Goal: Information Seeking & Learning: Learn about a topic

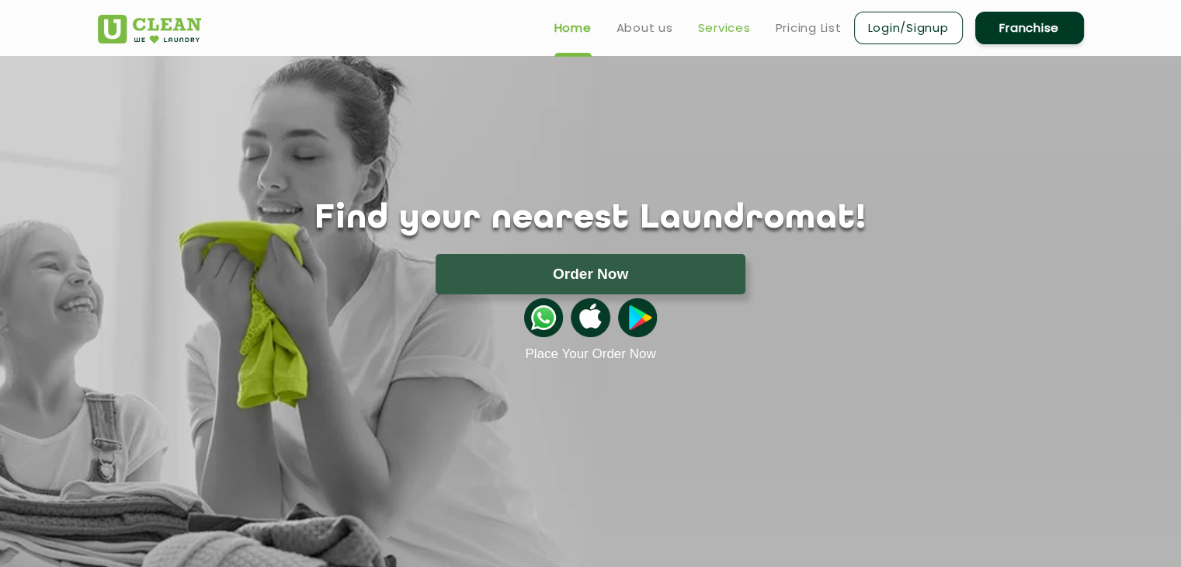
click at [699, 29] on link "Services" at bounding box center [724, 28] width 53 height 19
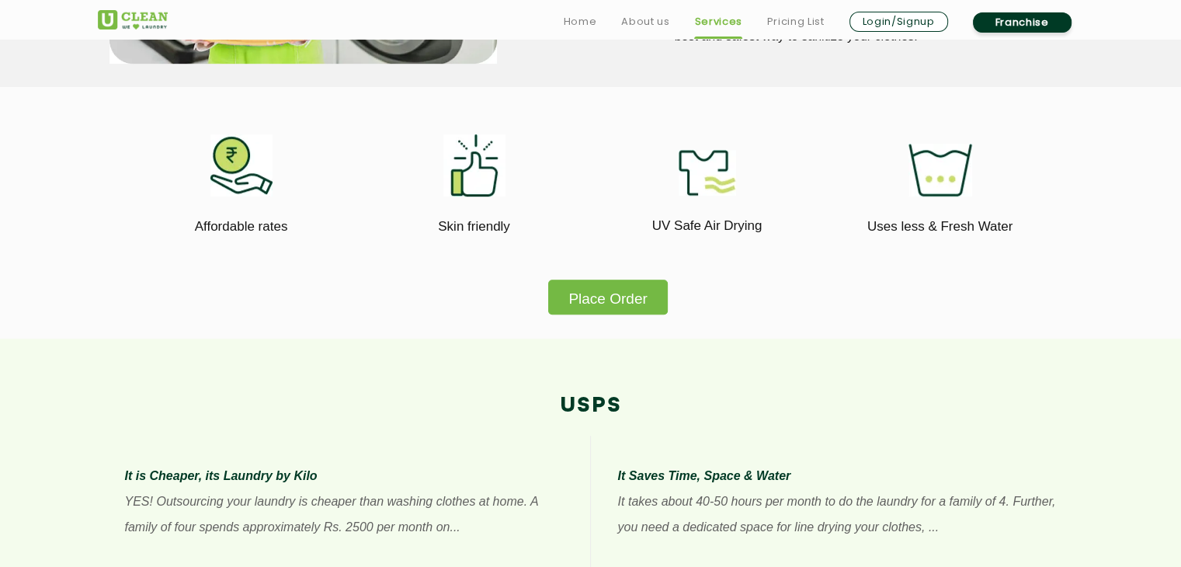
scroll to position [877, 0]
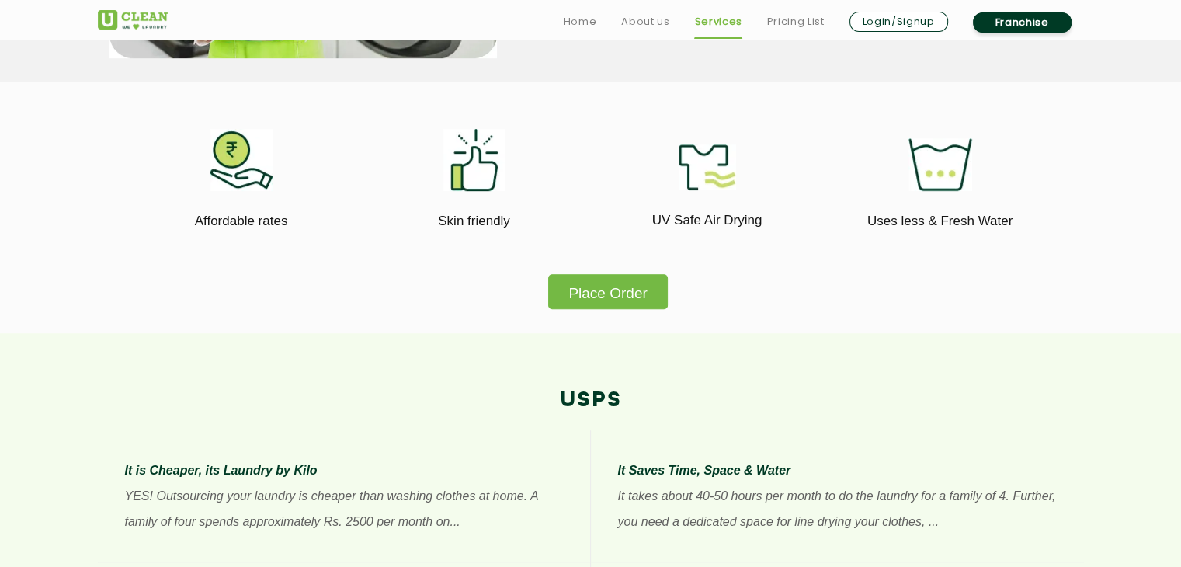
click at [615, 287] on button "Place Order" at bounding box center [607, 291] width 119 height 35
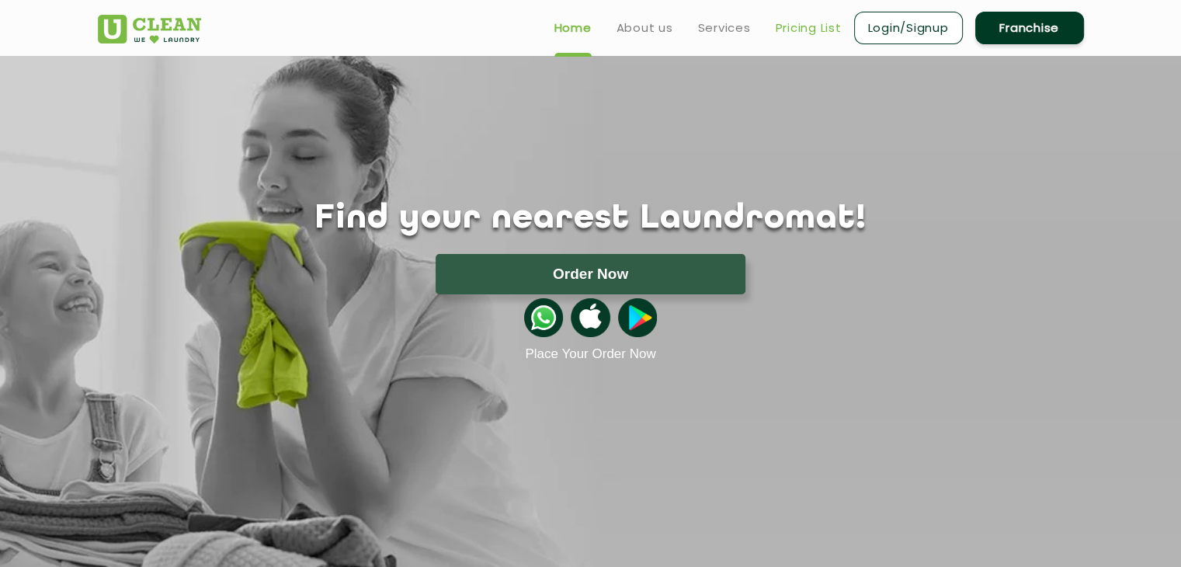
click at [786, 26] on link "Pricing List" at bounding box center [809, 28] width 66 height 19
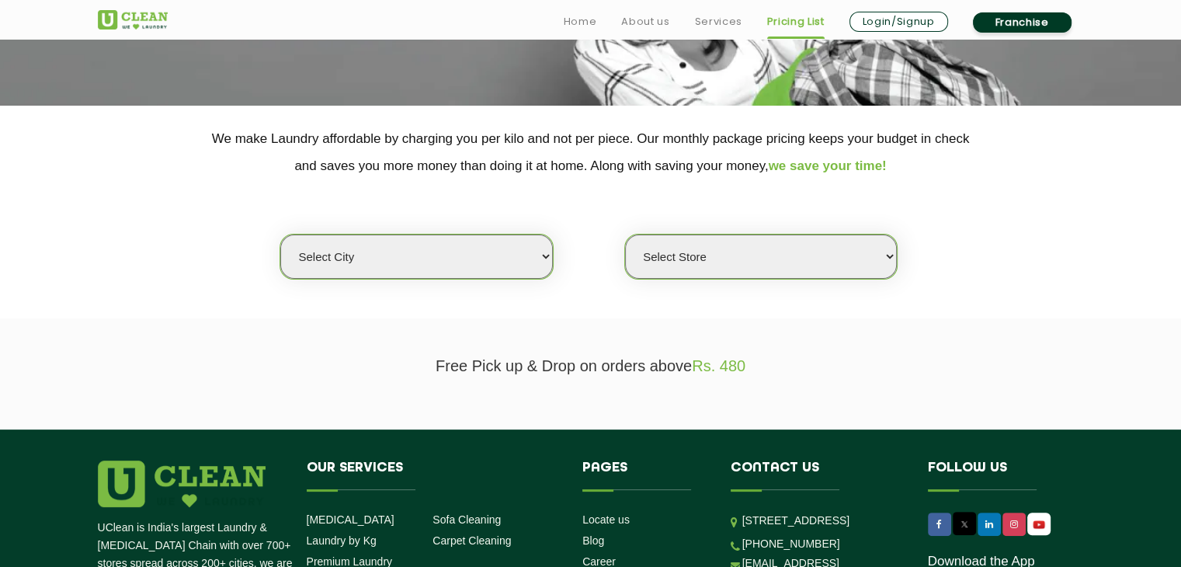
scroll to position [255, 0]
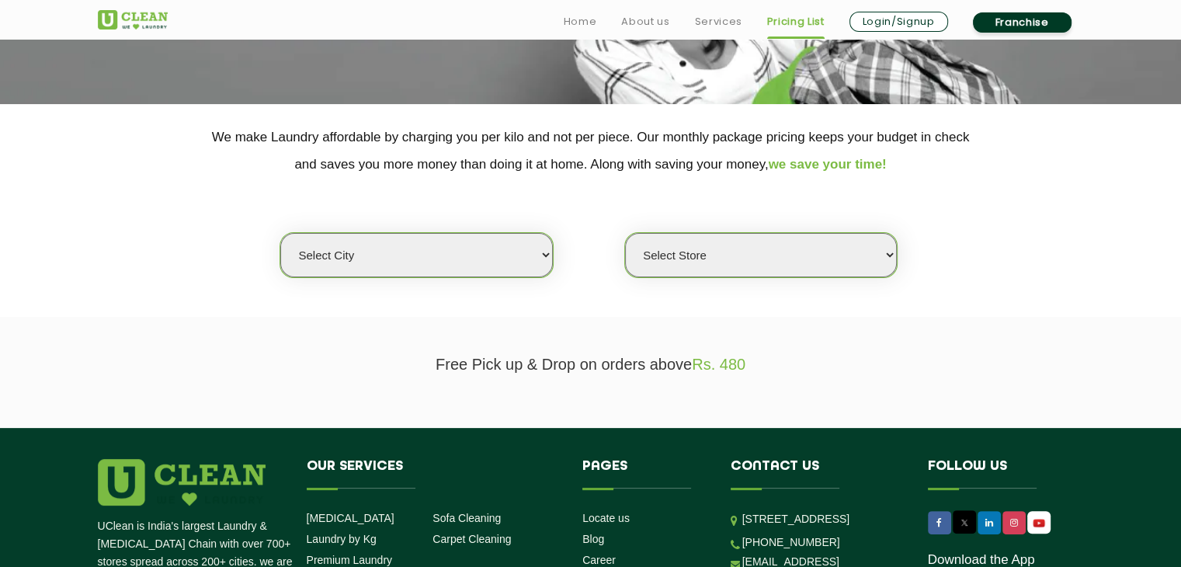
click at [543, 257] on select "Select city [GEOGRAPHIC_DATA] [GEOGRAPHIC_DATA] [GEOGRAPHIC_DATA] [GEOGRAPHIC_D…" at bounding box center [416, 255] width 272 height 44
select select "16"
click at [280, 233] on select "Select city [GEOGRAPHIC_DATA] [GEOGRAPHIC_DATA] [GEOGRAPHIC_DATA] [GEOGRAPHIC_D…" at bounding box center [416, 255] width 272 height 44
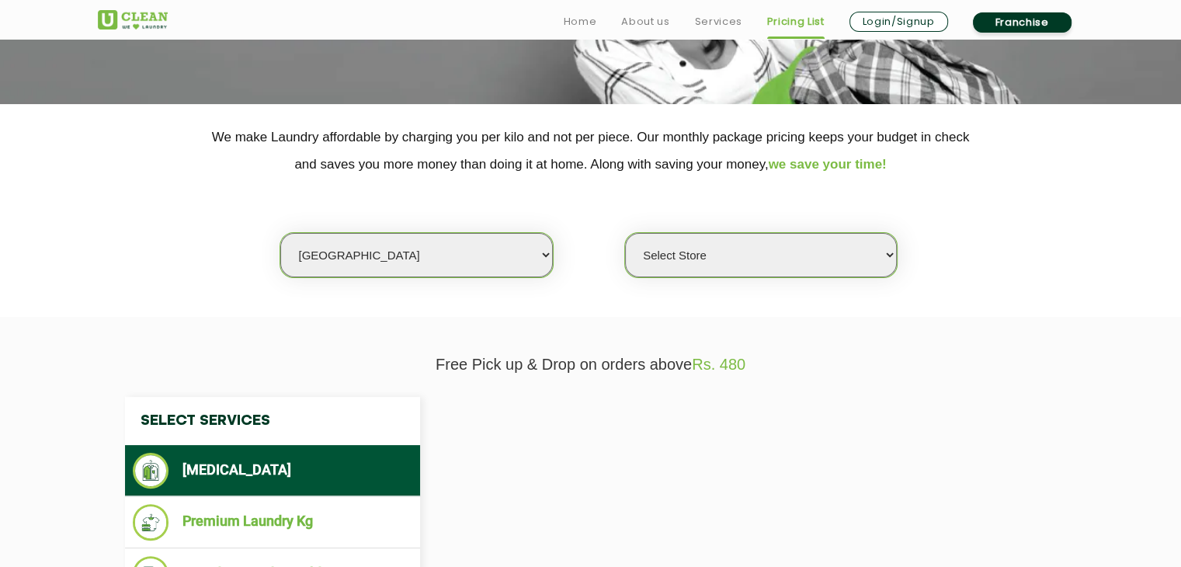
select select "0"
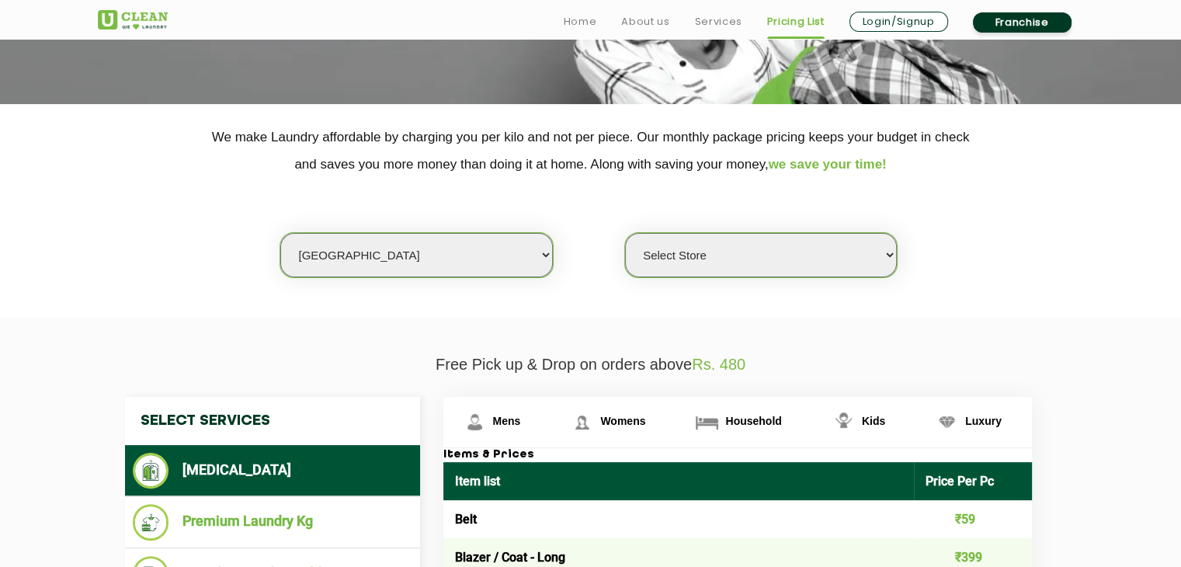
click at [704, 250] on select "Select Store UClean Deonar UClean LBS Marg UClean Chembur UClean Worli UClean […" at bounding box center [761, 255] width 272 height 44
click at [967, 305] on section "We make Laundry affordable by charging you per kilo and not per piece. Our mont…" at bounding box center [590, 210] width 1181 height 213
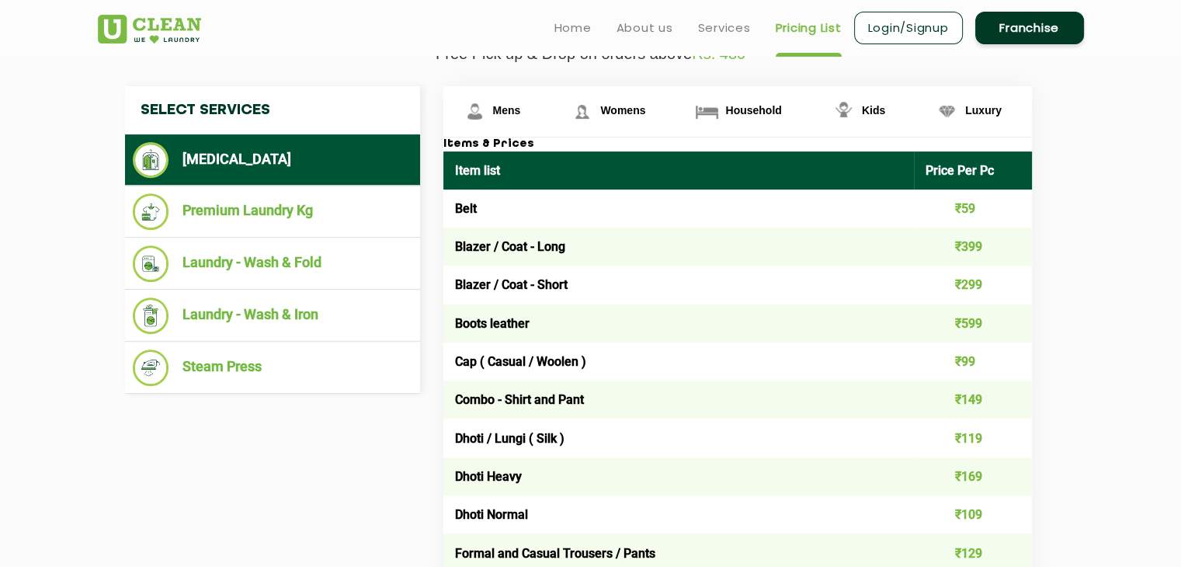
scroll to position [565, 0]
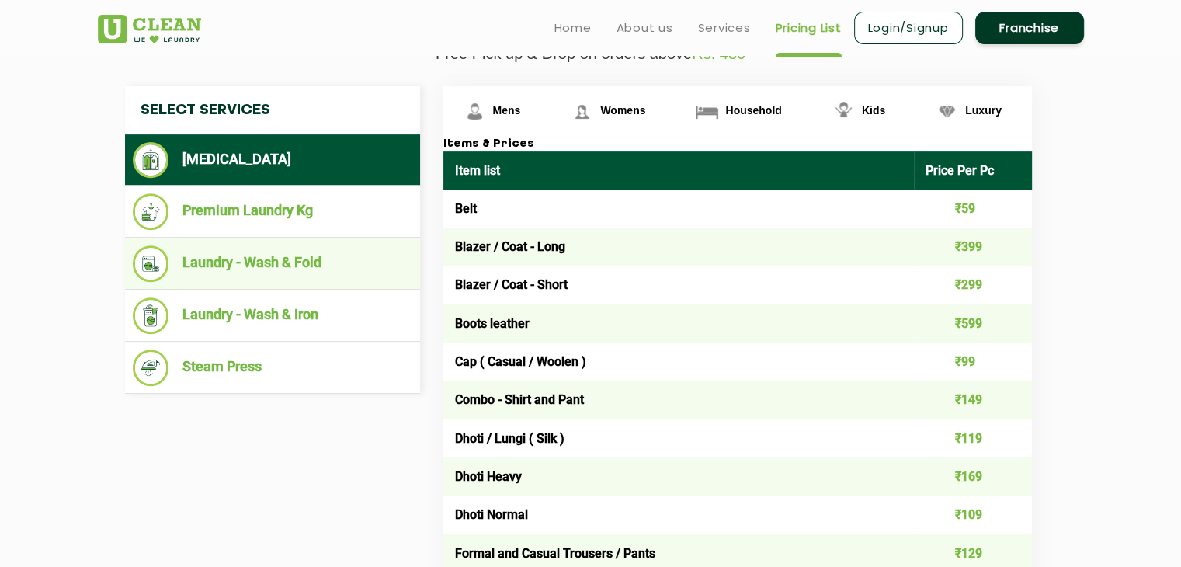
click at [348, 245] on li "Laundry - Wash & Fold" at bounding box center [273, 263] width 280 height 36
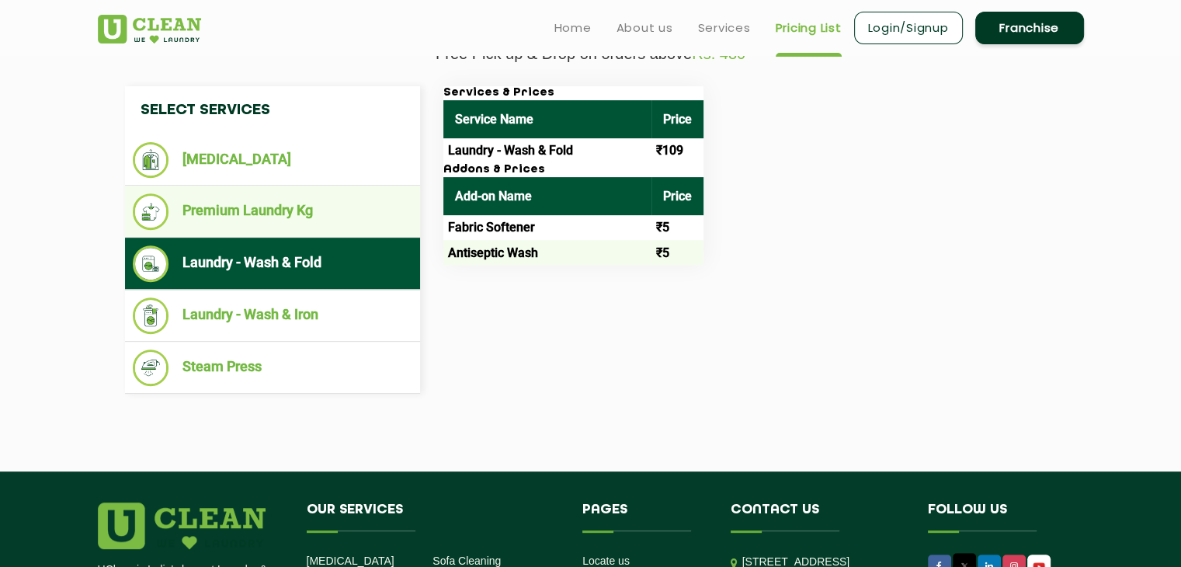
click at [339, 197] on li "Premium Laundry Kg" at bounding box center [273, 211] width 280 height 36
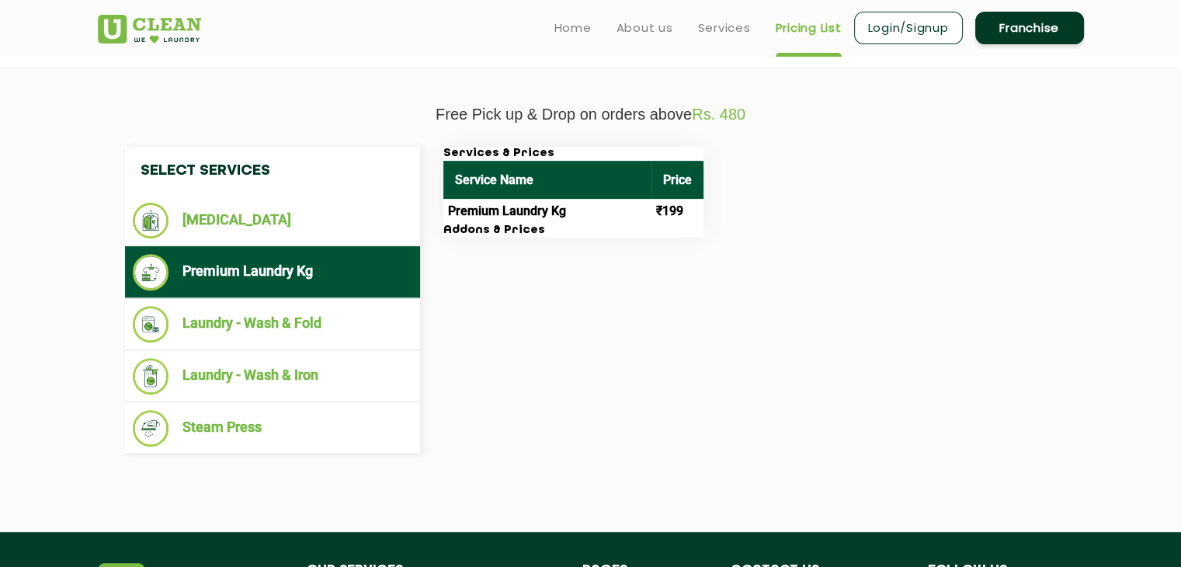
scroll to position [503, 0]
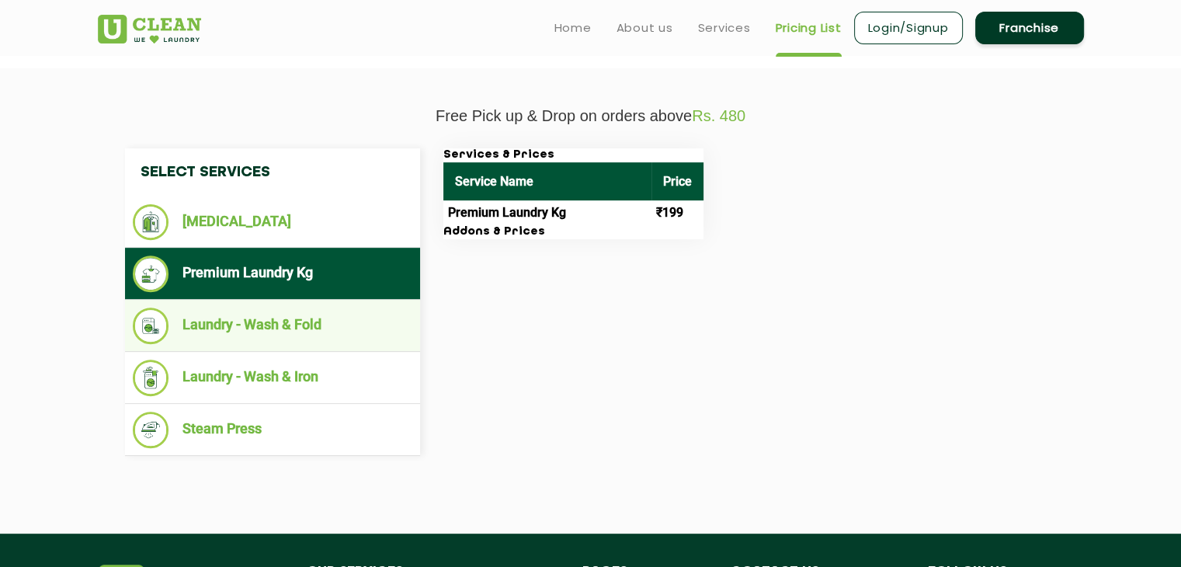
click at [408, 309] on li "Laundry - Wash & Fold" at bounding box center [273, 326] width 280 height 36
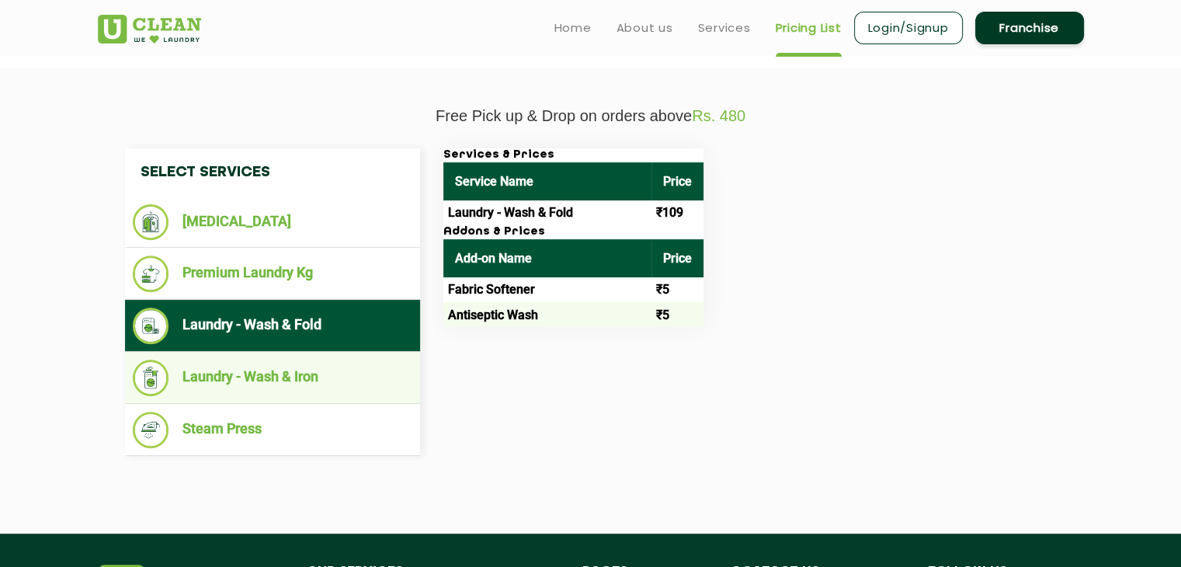
click at [382, 366] on li "Laundry - Wash & Iron" at bounding box center [273, 378] width 280 height 36
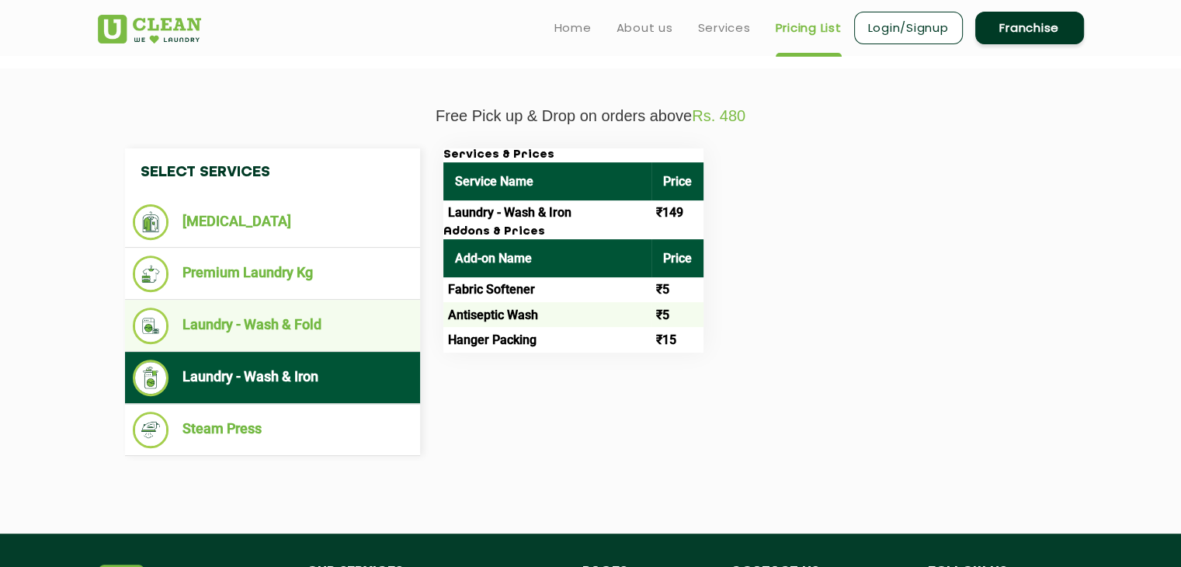
click at [397, 317] on li "Laundry - Wash & Fold" at bounding box center [273, 326] width 280 height 36
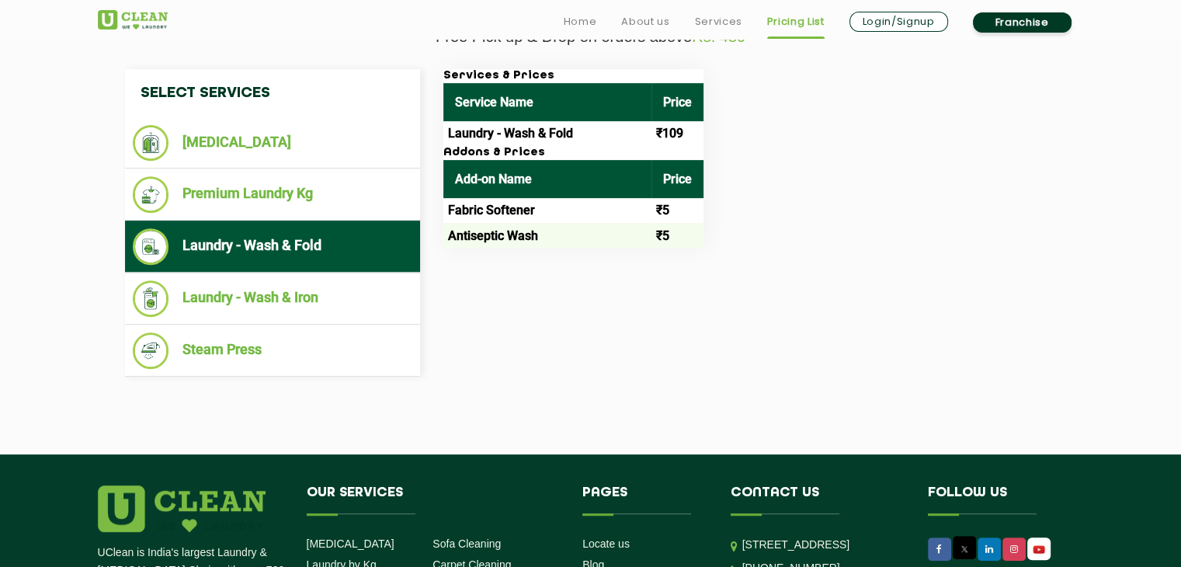
scroll to position [599, 0]
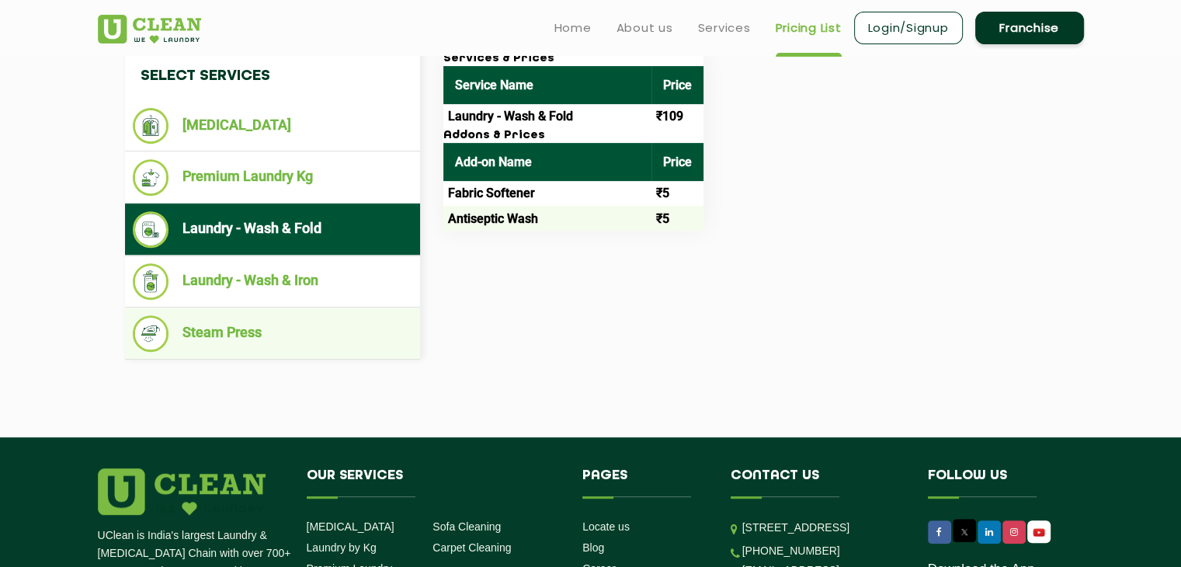
click at [362, 321] on li "Steam Press" at bounding box center [273, 333] width 280 height 36
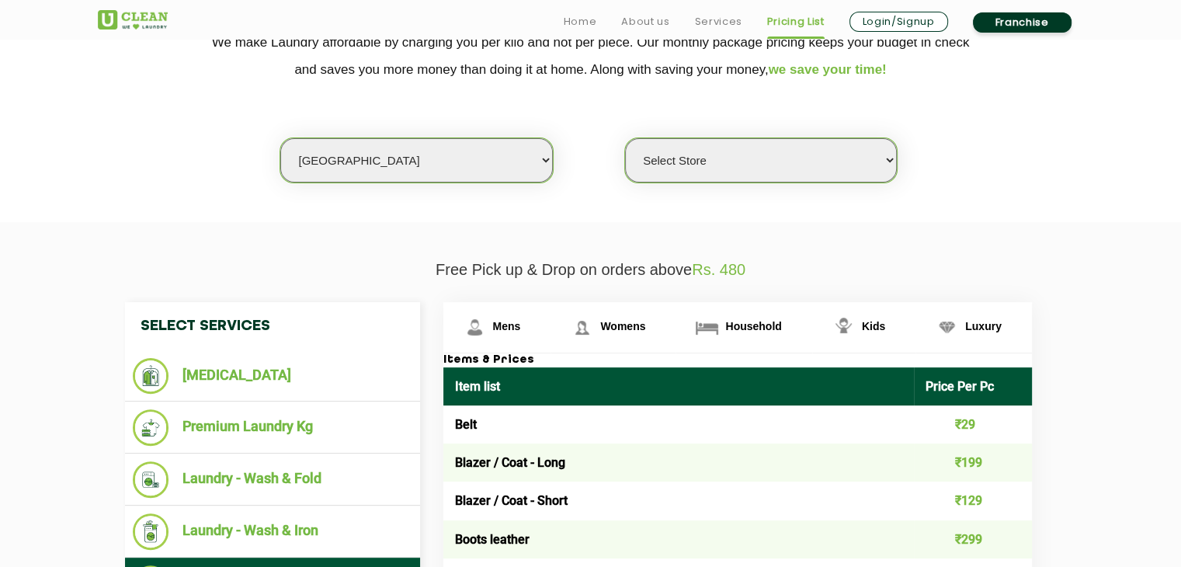
scroll to position [435, 0]
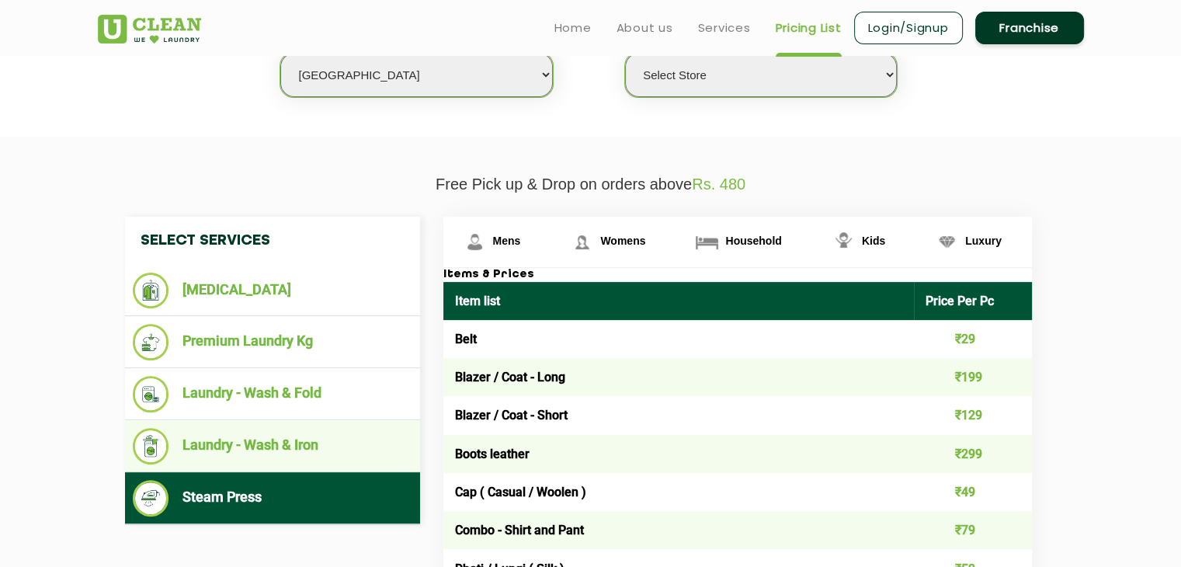
click at [379, 433] on li "Laundry - Wash & Iron" at bounding box center [273, 446] width 280 height 36
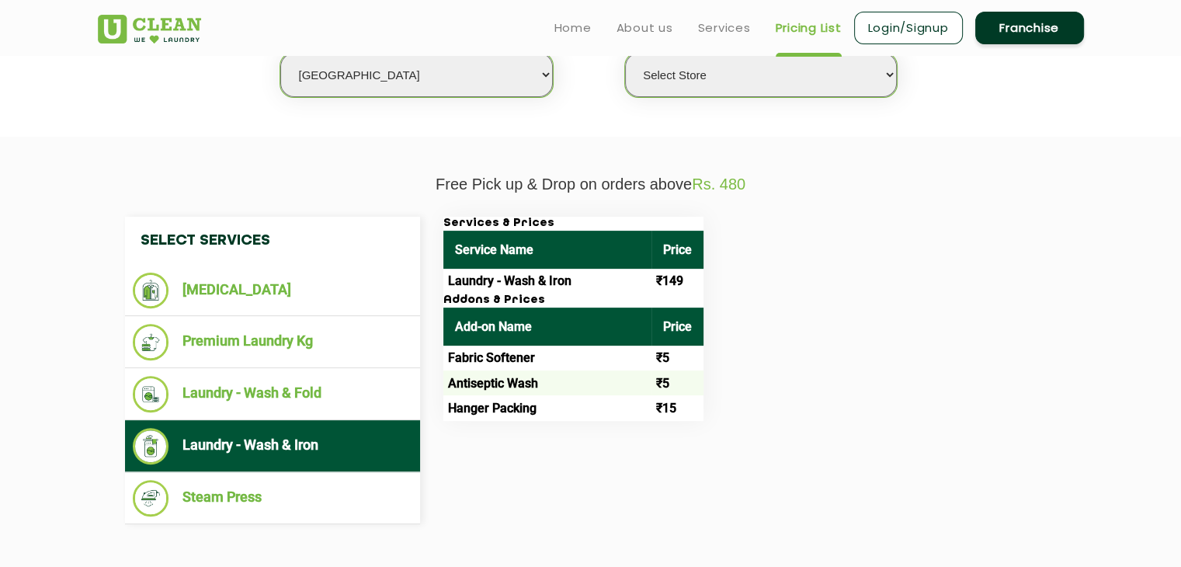
click at [752, 81] on select "Select Store UClean Deonar UClean LBS Marg UClean Chembur UClean Worli UClean […" at bounding box center [761, 75] width 272 height 44
